Goal: Check status: Check status

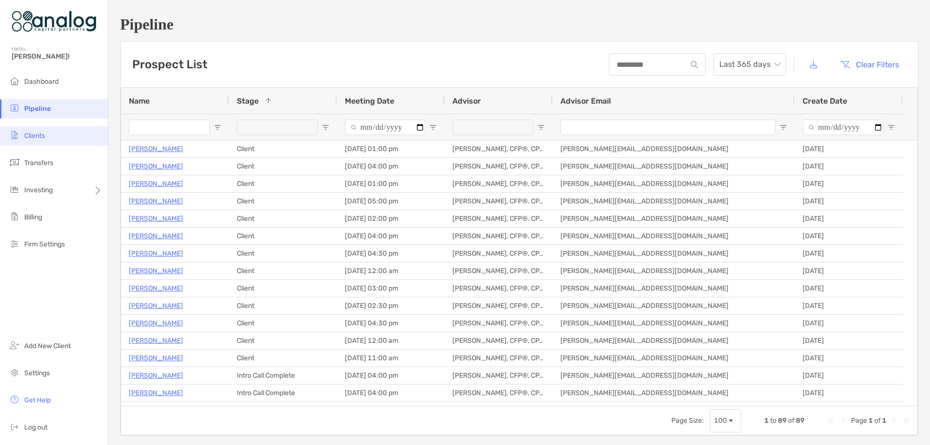
click at [37, 138] on span "Clients" at bounding box center [34, 136] width 21 height 8
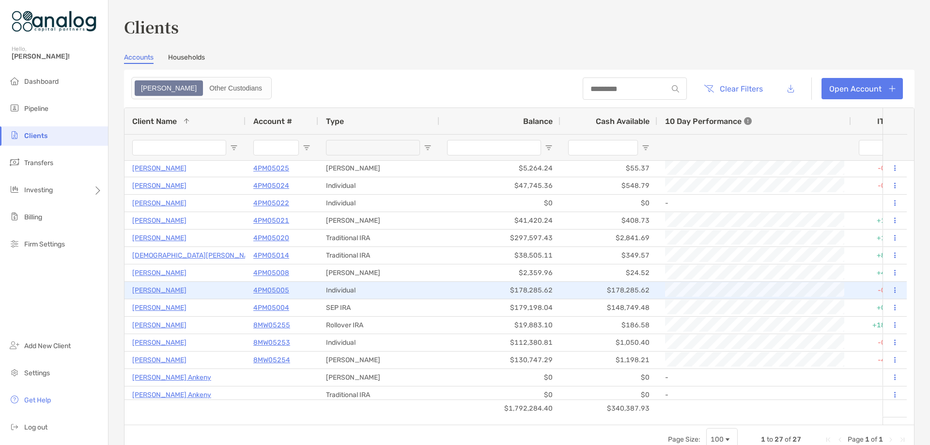
scroll to position [214, 0]
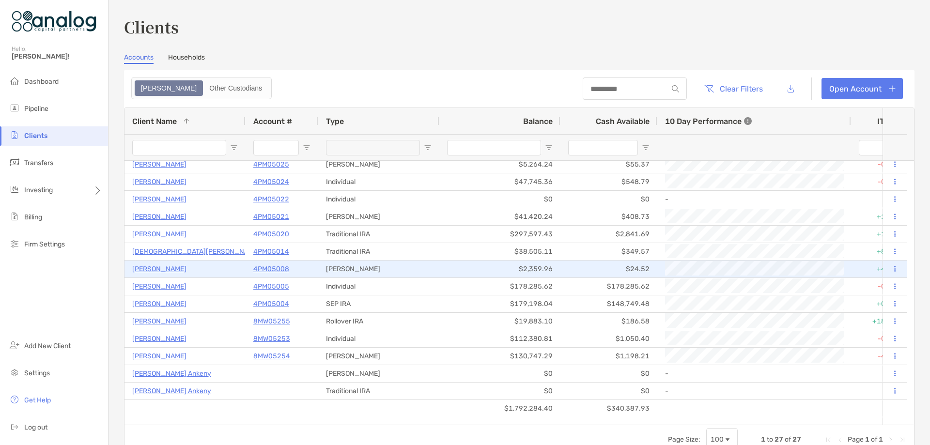
click at [281, 268] on p "4PM05008" at bounding box center [271, 269] width 36 height 12
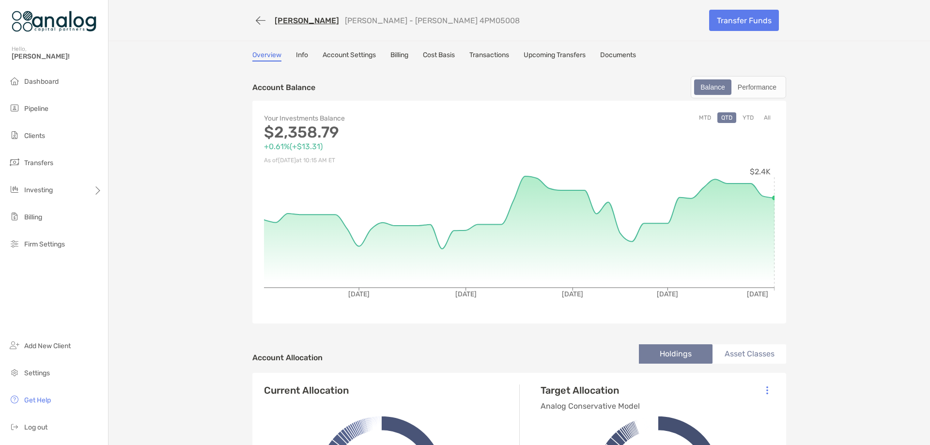
click at [426, 55] on link "Cost Basis" at bounding box center [439, 56] width 32 height 11
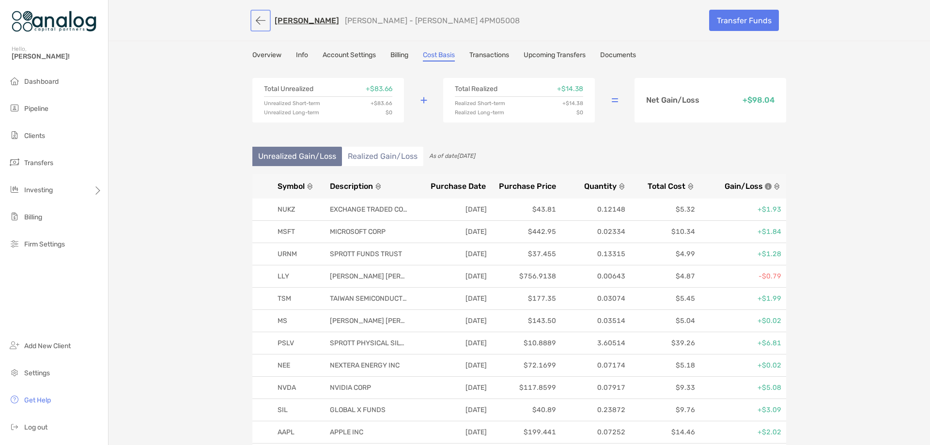
click at [252, 21] on button "button" at bounding box center [260, 21] width 16 height 18
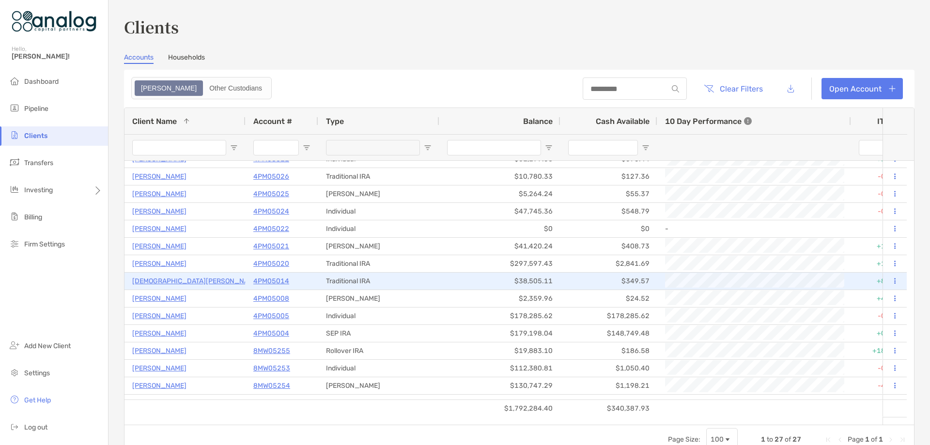
scroll to position [214, 0]
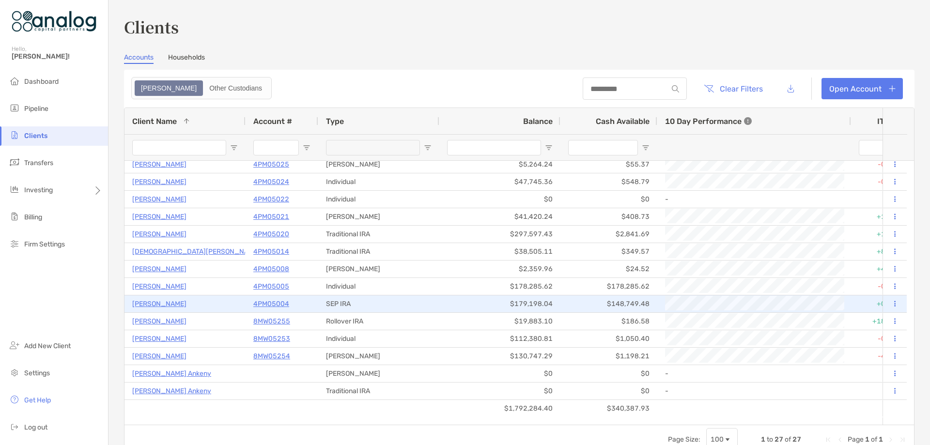
click at [285, 304] on p "4PM05004" at bounding box center [271, 304] width 36 height 12
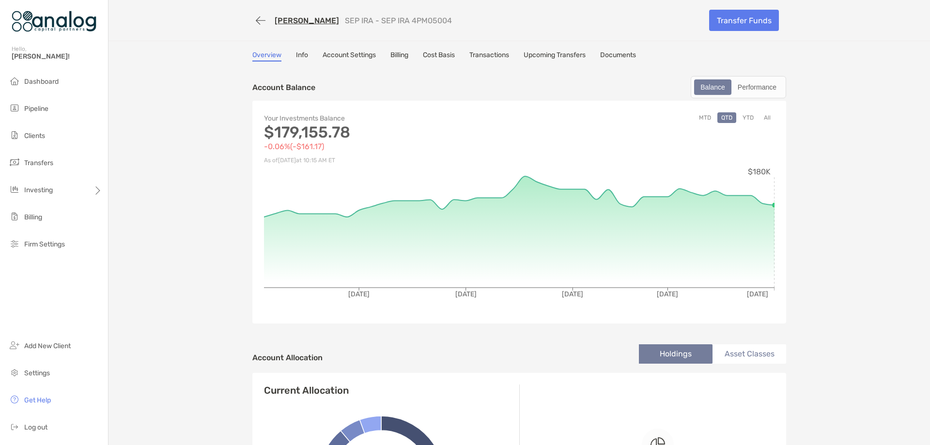
click at [431, 54] on link "Cost Basis" at bounding box center [439, 56] width 32 height 11
